Goal: Task Accomplishment & Management: Use online tool/utility

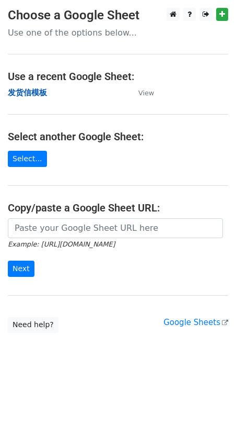
click at [33, 94] on strong "发货信模板" at bounding box center [27, 92] width 39 height 9
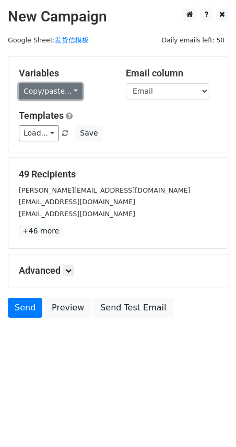
click at [62, 92] on link "Copy/paste..." at bounding box center [51, 91] width 64 height 16
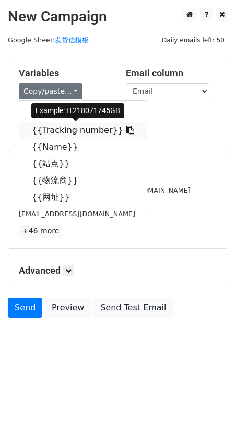
click at [59, 132] on link "{{Tracking number}}" at bounding box center [83, 130] width 128 height 17
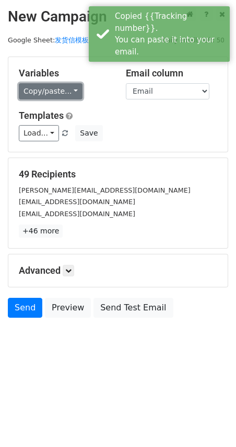
click at [40, 89] on link "Copy/paste..." at bounding box center [51, 91] width 64 height 16
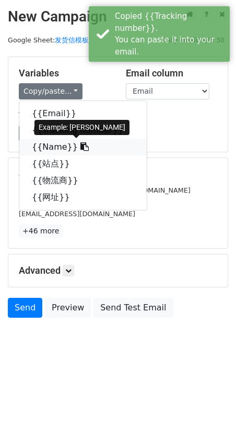
click at [59, 149] on link "{{Name}}" at bounding box center [83, 147] width 128 height 17
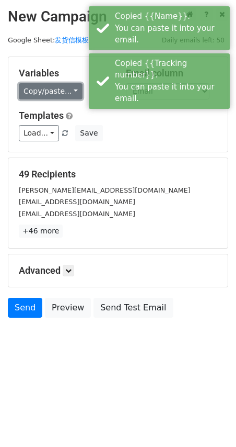
click at [64, 88] on link "Copy/paste..." at bounding box center [51, 91] width 64 height 16
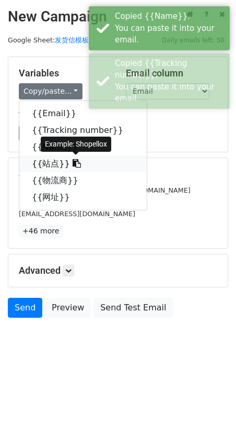
click at [51, 163] on link "{{站点}}" at bounding box center [83, 163] width 128 height 17
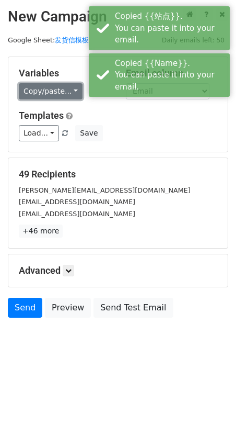
click at [54, 88] on link "Copy/paste..." at bounding box center [51, 91] width 64 height 16
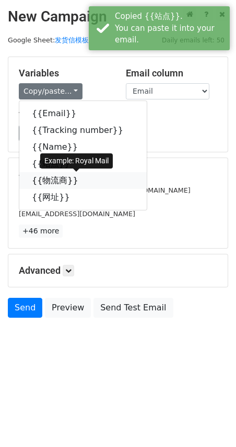
drag, startPoint x: 47, startPoint y: 180, endPoint x: 42, endPoint y: 181, distance: 5.3
click at [47, 180] on link "{{物流商}}" at bounding box center [83, 180] width 128 height 17
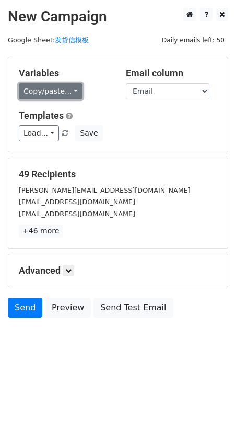
click at [60, 87] on link "Copy/paste..." at bounding box center [51, 91] width 64 height 16
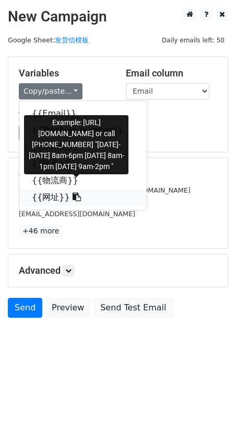
click at [46, 200] on link "{{网址}}" at bounding box center [83, 197] width 128 height 17
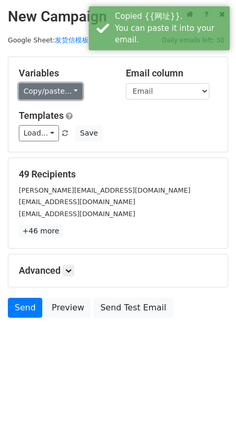
click at [53, 93] on link "Copy/paste..." at bounding box center [51, 91] width 64 height 16
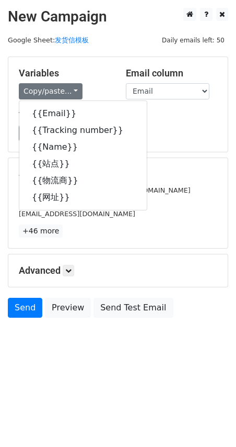
click at [178, 133] on div "Load... 到达待取 Save" at bounding box center [118, 133] width 215 height 16
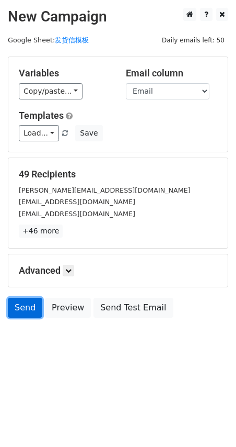
click at [24, 307] on link "Send" at bounding box center [25, 308] width 35 height 20
